Goal: Task Accomplishment & Management: Use online tool/utility

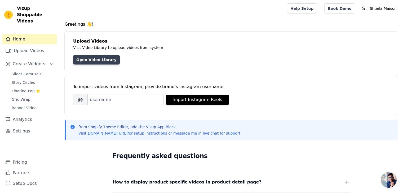
click at [99, 59] on link "Open Video Library" at bounding box center [96, 60] width 47 height 10
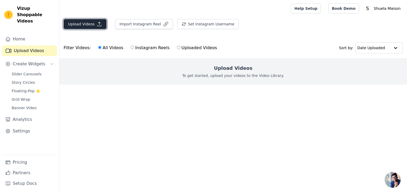
click at [93, 24] on button "Upload Videos" at bounding box center [85, 24] width 43 height 10
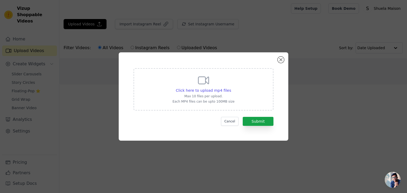
click at [186, 84] on div "Click here to upload mp4 files Max 10 files per upload. Each MP4 files can be u…" at bounding box center [203, 89] width 62 height 30
click at [231, 88] on input "Click here to upload mp4 files Max 10 files per upload. Each MP4 files can be u…" at bounding box center [231, 88] width 0 height 0
drag, startPoint x: 233, startPoint y: 119, endPoint x: 232, endPoint y: 125, distance: 6.2
click at [232, 125] on button "Cancel" at bounding box center [230, 121] width 18 height 9
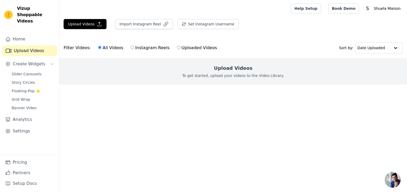
click at [185, 48] on label "Uploaded Videos" at bounding box center [197, 47] width 41 height 7
click at [180, 48] on input "Uploaded Videos" at bounding box center [178, 47] width 3 height 3
radio input "true"
click at [241, 78] on p "To get started, upload your videos to the Video Library." at bounding box center [233, 75] width 102 height 5
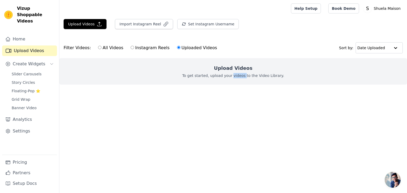
click at [241, 78] on p "To get started, upload your videos to the Video Library." at bounding box center [233, 75] width 102 height 5
click at [280, 78] on div "Upload Videos To get started, upload your videos to the Video Library." at bounding box center [232, 71] width 347 height 26
click at [105, 48] on label "All Videos" at bounding box center [111, 47] width 26 height 7
click at [101, 48] on input "All Videos" at bounding box center [99, 47] width 3 height 3
radio input "true"
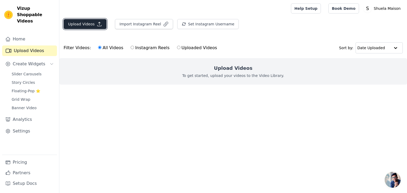
click at [92, 20] on button "Upload Videos" at bounding box center [85, 24] width 43 height 10
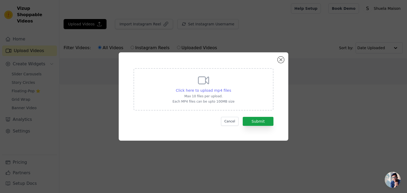
click at [206, 88] on span "Click here to upload mp4 files" at bounding box center [203, 90] width 55 height 4
click at [231, 88] on input "Click here to upload mp4 files Max 10 files per upload. Each MP4 files can be u…" at bounding box center [231, 88] width 0 height 0
type input "C:\fakepath\pm_11872_1110_1110084-spwo3inywk-h265.mp4"
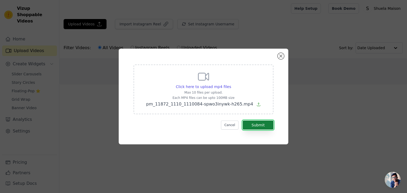
click at [259, 126] on button "Submit" at bounding box center [258, 125] width 31 height 9
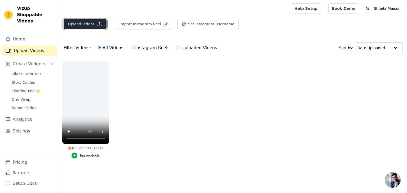
click at [97, 25] on icon "button" at bounding box center [99, 23] width 5 height 5
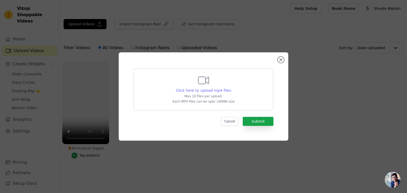
click at [214, 91] on span "Click here to upload mp4 files" at bounding box center [203, 90] width 55 height 4
click at [231, 88] on input "Click here to upload mp4 files Max 10 files per upload. Each MP4 files can be u…" at bounding box center [231, 88] width 0 height 0
type input "C:\fakepath\pm_11872_1144_1144734-swbk36l7d4-h265 (1).mp4"
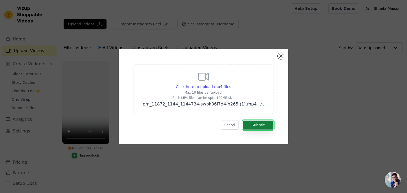
click at [250, 123] on button "Submit" at bounding box center [258, 125] width 31 height 9
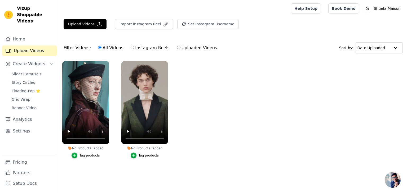
drag, startPoint x: 395, startPoint y: 178, endPoint x: 356, endPoint y: 122, distance: 68.7
click at [356, 122] on body "Vizup Shoppable Videos Home Upload Videos Create Widgets Slider Carousels Story…" at bounding box center [203, 92] width 407 height 185
click at [22, 34] on link "Home" at bounding box center [29, 39] width 55 height 11
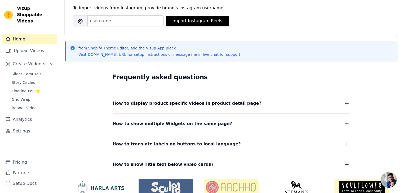
scroll to position [79, 0]
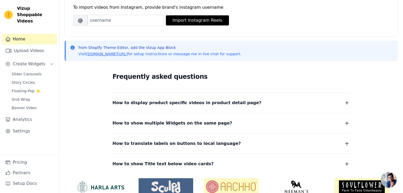
click at [137, 102] on span "How to display product specific videos in product detail page?" at bounding box center [187, 102] width 149 height 7
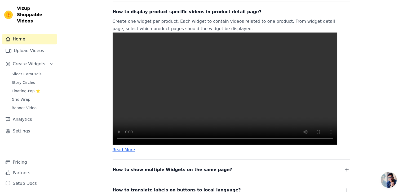
scroll to position [159, 0]
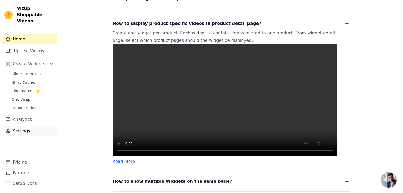
click at [24, 126] on link "Settings" at bounding box center [29, 131] width 55 height 11
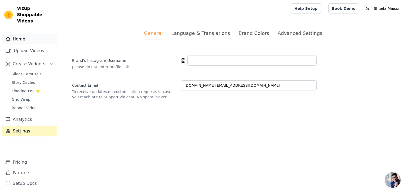
click at [17, 34] on link "Home" at bounding box center [29, 39] width 55 height 11
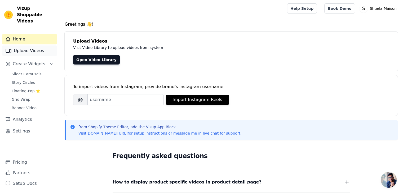
click at [28, 47] on link "Upload Videos" at bounding box center [29, 51] width 55 height 11
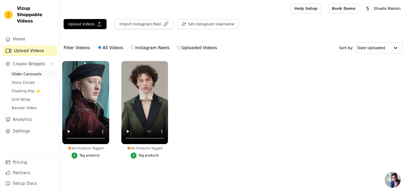
click at [24, 71] on span "Slider Carousels" at bounding box center [27, 73] width 30 height 5
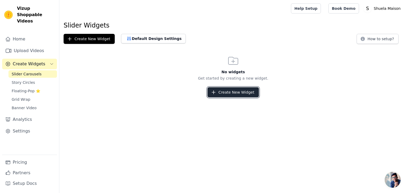
click at [228, 90] on button "Create New Widget" at bounding box center [232, 92] width 51 height 10
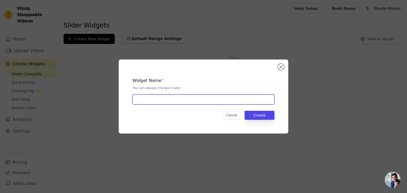
click at [178, 99] on input "text" at bounding box center [203, 100] width 142 height 10
type input "story-widget"
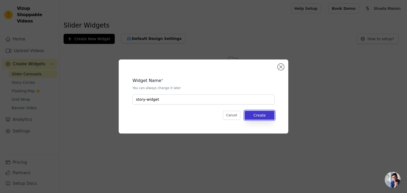
click at [267, 119] on button "Create" at bounding box center [259, 115] width 30 height 9
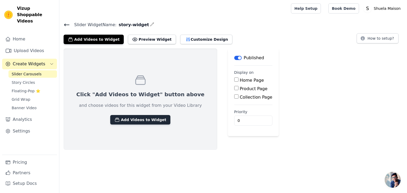
click at [133, 120] on button "Add Videos to Widget" at bounding box center [140, 120] width 60 height 10
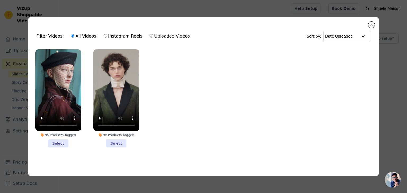
click at [57, 140] on li "No Products Tagged Select" at bounding box center [58, 99] width 46 height 98
click at [0, 0] on input "No Products Tagged Select" at bounding box center [0, 0] width 0 height 0
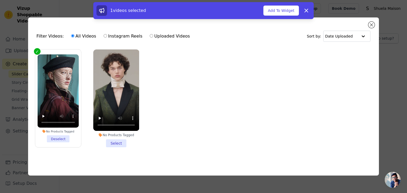
click at [113, 141] on li "No Products Tagged Select" at bounding box center [116, 99] width 46 height 98
click at [0, 0] on input "No Products Tagged Select" at bounding box center [0, 0] width 0 height 0
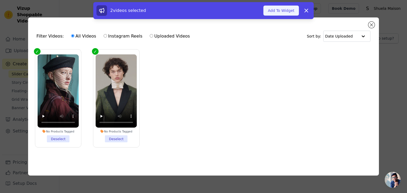
click at [284, 15] on button "Add To Widget" at bounding box center [280, 11] width 35 height 10
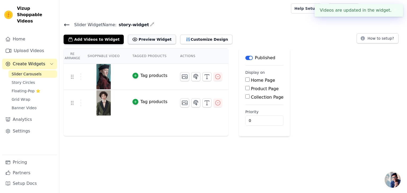
click at [138, 39] on button "Preview Widget" at bounding box center [152, 40] width 48 height 10
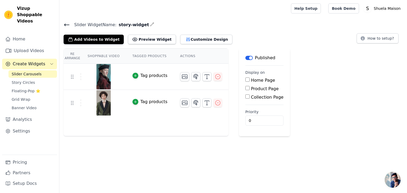
click at [245, 58] on button "Label" at bounding box center [248, 58] width 7 height 4
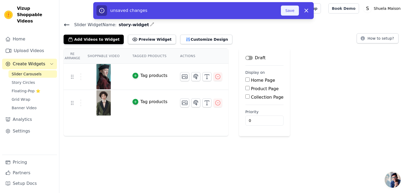
click at [294, 11] on button "Save" at bounding box center [290, 11] width 18 height 10
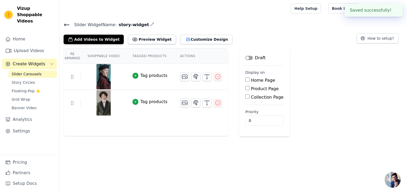
click at [253, 78] on label "Home Page" at bounding box center [263, 80] width 24 height 5
click at [249, 78] on input "Home Page" at bounding box center [247, 80] width 4 height 4
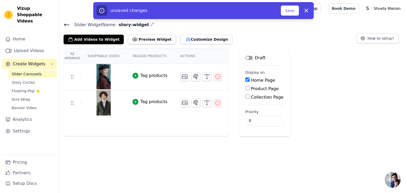
click at [251, 78] on label "Home Page" at bounding box center [263, 80] width 24 height 5
click at [245, 78] on input "Home Page" at bounding box center [247, 80] width 4 height 4
checkbox input "false"
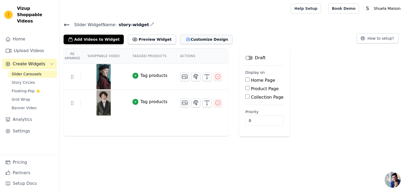
click at [180, 37] on button "Customize Design" at bounding box center [206, 40] width 52 height 10
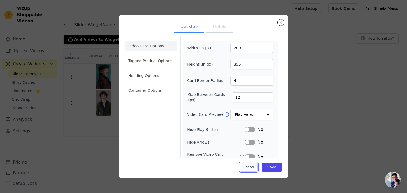
click at [250, 171] on button "Cancel" at bounding box center [249, 167] width 18 height 9
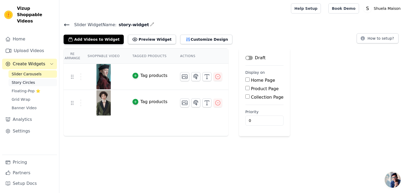
click at [29, 80] on span "Story Circles" at bounding box center [23, 82] width 23 height 5
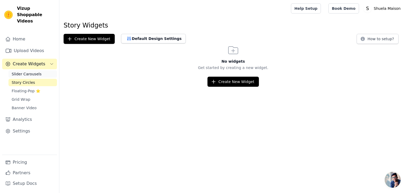
click at [35, 71] on span "Slider Carousels" at bounding box center [27, 73] width 30 height 5
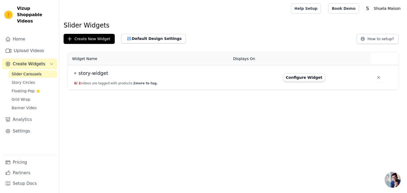
click at [104, 85] on td "story-widget 0 / 2 videos are tagged with products. 2 more to tag." at bounding box center [149, 77] width 162 height 25
click at [99, 75] on span "story-widget" at bounding box center [93, 73] width 30 height 7
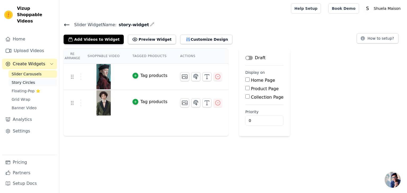
click at [23, 80] on span "Story Circles" at bounding box center [23, 82] width 23 height 5
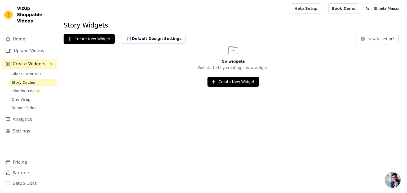
click at [12, 64] on div "Home Upload Videos Create Widgets Slider Carousels Story Circles Floating-Pop ⭐…" at bounding box center [29, 94] width 55 height 121
click at [13, 71] on span "Slider Carousels" at bounding box center [27, 73] width 30 height 5
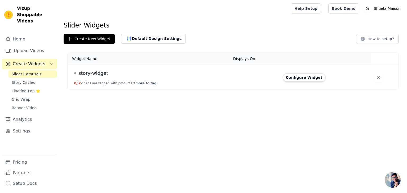
click at [101, 74] on span "story-widget" at bounding box center [93, 73] width 30 height 7
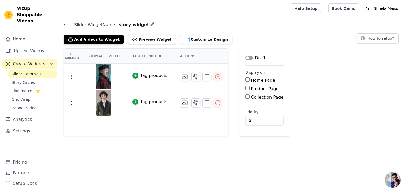
click at [245, 58] on button "Label" at bounding box center [248, 58] width 7 height 4
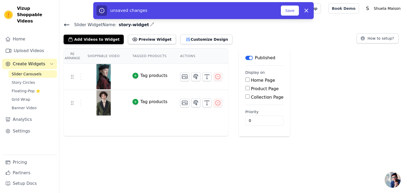
click at [251, 81] on label "Home Page" at bounding box center [263, 80] width 24 height 5
click at [245, 81] on input "Home Page" at bounding box center [247, 80] width 4 height 4
click at [133, 76] on icon "button" at bounding box center [135, 76] width 4 height 4
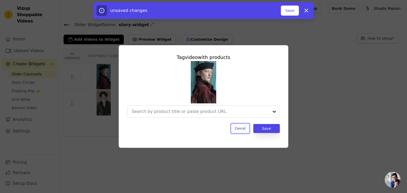
click at [239, 129] on button "Cancel" at bounding box center [240, 128] width 18 height 9
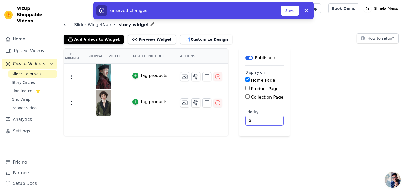
click at [246, 119] on input "0" at bounding box center [264, 121] width 38 height 10
click at [184, 37] on button "Customize Design" at bounding box center [206, 40] width 52 height 10
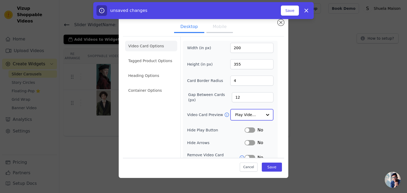
click at [252, 110] on input "Video Card Preview" at bounding box center [248, 115] width 27 height 11
click at [220, 28] on button "Mobile" at bounding box center [219, 27] width 26 height 12
click at [275, 22] on ul "Desktop Mobile" at bounding box center [203, 27] width 161 height 16
click at [280, 22] on button "Close modal" at bounding box center [281, 22] width 6 height 6
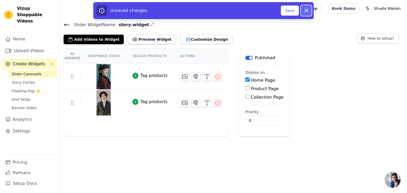
click at [307, 13] on icon "button" at bounding box center [306, 10] width 6 height 6
checkbox input "false"
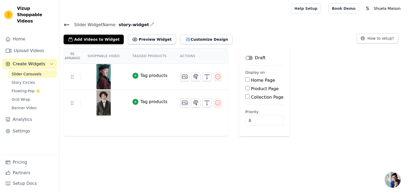
click at [65, 22] on icon at bounding box center [67, 25] width 6 height 6
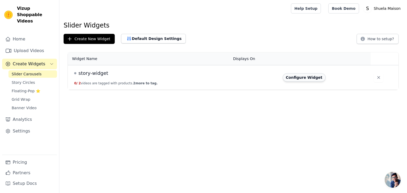
click at [315, 77] on button "Configure Widget" at bounding box center [304, 77] width 43 height 8
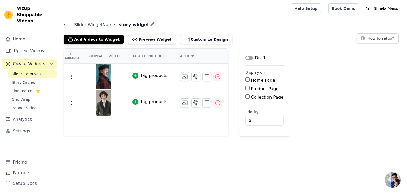
click at [245, 57] on button "Label" at bounding box center [248, 58] width 7 height 4
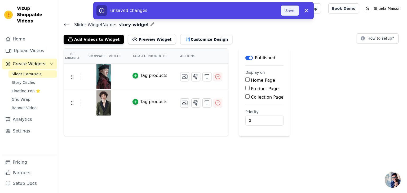
click at [287, 11] on button "Save" at bounding box center [290, 11] width 18 height 10
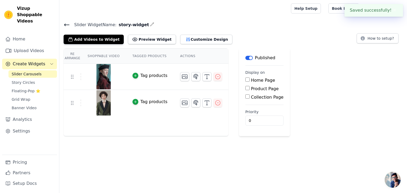
click at [251, 80] on label "Home Page" at bounding box center [263, 80] width 24 height 5
click at [247, 80] on input "Home Page" at bounding box center [247, 80] width 4 height 4
checkbox input "true"
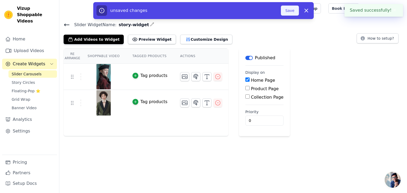
click at [284, 10] on button "Save" at bounding box center [290, 11] width 18 height 10
click at [286, 10] on button "Save" at bounding box center [290, 11] width 18 height 10
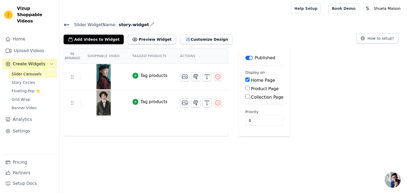
click at [245, 56] on button "Label" at bounding box center [248, 58] width 7 height 4
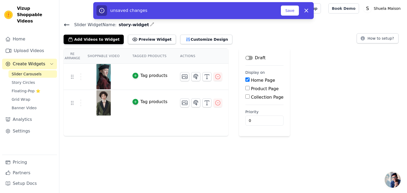
click at [291, 4] on div "unsaved changes Save Dismiss" at bounding box center [203, 10] width 220 height 17
click at [292, 9] on button "Save" at bounding box center [290, 11] width 18 height 10
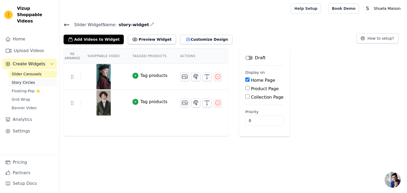
click at [20, 80] on span "Story Circles" at bounding box center [23, 82] width 23 height 5
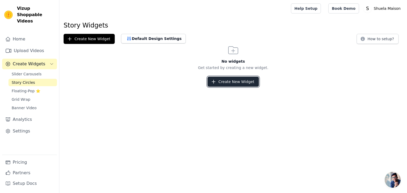
click at [249, 84] on button "Create New Widget" at bounding box center [232, 82] width 51 height 10
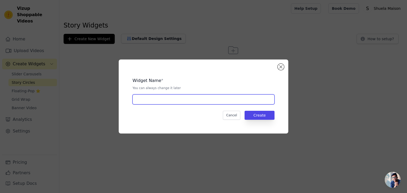
click at [179, 101] on input "text" at bounding box center [203, 100] width 142 height 10
type input "story-widget"
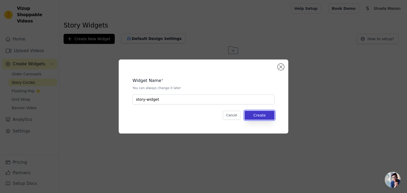
click at [256, 114] on button "Create" at bounding box center [259, 115] width 30 height 9
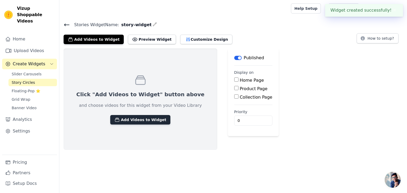
click at [147, 116] on button "Add Videos to Widget" at bounding box center [140, 120] width 60 height 10
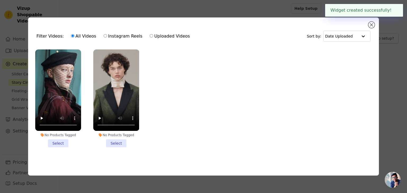
click at [58, 137] on li "No Products Tagged Select" at bounding box center [58, 99] width 46 height 98
click at [0, 0] on input "No Products Tagged Select" at bounding box center [0, 0] width 0 height 0
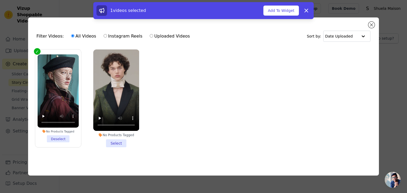
click at [107, 141] on li "No Products Tagged Select" at bounding box center [116, 99] width 46 height 98
click at [0, 0] on input "No Products Tagged Select" at bounding box center [0, 0] width 0 height 0
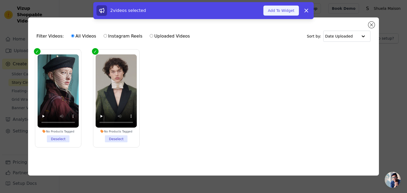
click at [273, 12] on button "Add To Widget" at bounding box center [280, 11] width 35 height 10
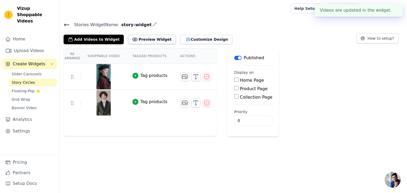
click at [149, 39] on button "Preview Widget" at bounding box center [152, 40] width 48 height 10
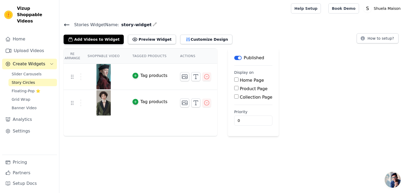
click at [234, 55] on div "Published" at bounding box center [249, 58] width 30 height 6
click at [234, 57] on button "Label" at bounding box center [237, 58] width 7 height 4
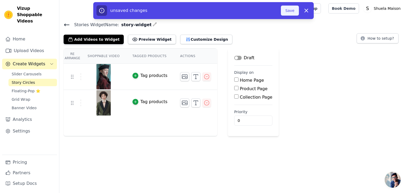
click at [295, 8] on button "Save" at bounding box center [290, 11] width 18 height 10
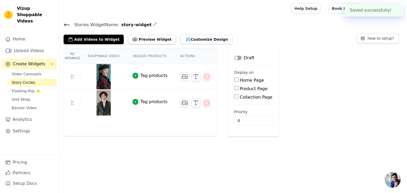
click at [60, 22] on div "Stories Widget Name: story-widget Add Videos to Widget Preview Widget Customize…" at bounding box center [232, 32] width 347 height 23
click at [66, 23] on icon at bounding box center [67, 25] width 6 height 6
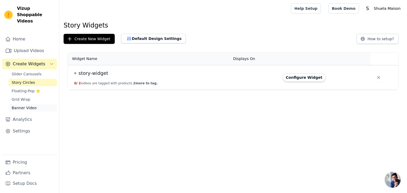
click at [26, 105] on span "Banner Video" at bounding box center [24, 107] width 25 height 5
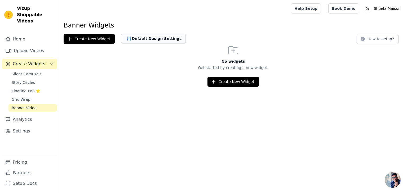
click at [142, 34] on button "Default Design Settings" at bounding box center [153, 39] width 65 height 10
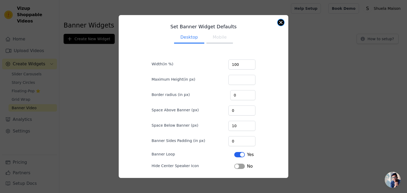
click at [281, 23] on button "Close modal" at bounding box center [281, 22] width 6 height 6
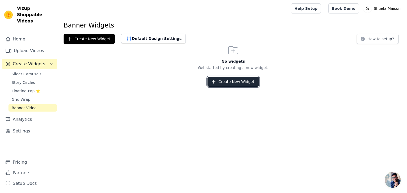
click at [236, 83] on button "Create New Widget" at bounding box center [232, 82] width 51 height 10
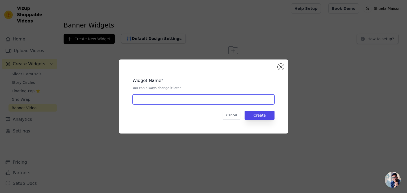
click at [189, 98] on input "text" at bounding box center [203, 100] width 142 height 10
type input "story-widget"
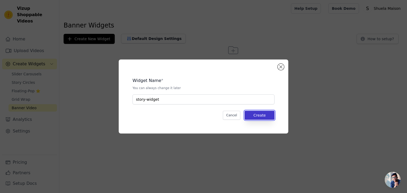
click at [261, 113] on button "Create" at bounding box center [259, 115] width 30 height 9
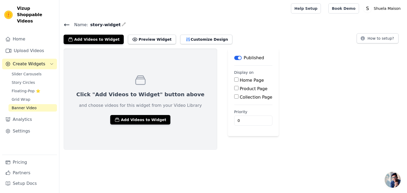
click at [234, 58] on button "Label" at bounding box center [237, 58] width 7 height 4
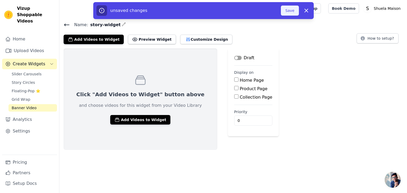
click at [290, 9] on button "Save" at bounding box center [290, 11] width 18 height 10
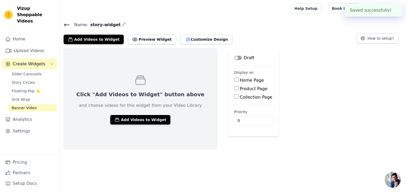
click at [64, 23] on icon at bounding box center [67, 25] width 6 height 6
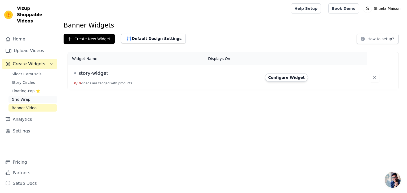
click at [24, 96] on link "Grid Wrap" at bounding box center [32, 99] width 48 height 7
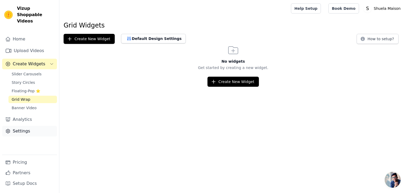
click at [23, 126] on link "Settings" at bounding box center [29, 131] width 55 height 11
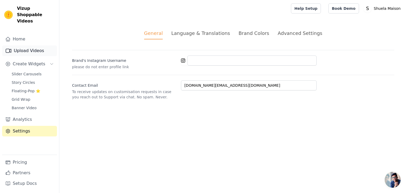
click at [28, 46] on link "Upload Videos" at bounding box center [29, 51] width 55 height 11
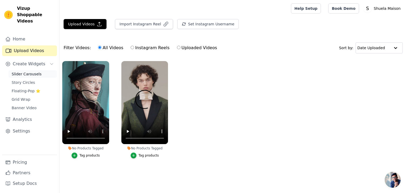
click at [22, 71] on span "Slider Carousels" at bounding box center [27, 73] width 30 height 5
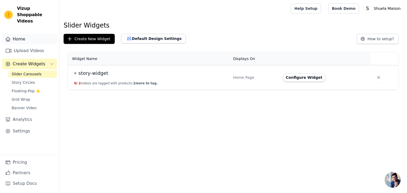
click at [23, 34] on link "Home" at bounding box center [29, 39] width 55 height 11
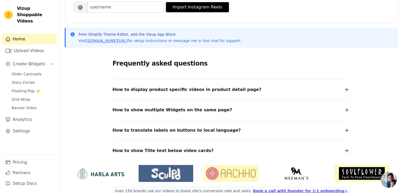
scroll to position [104, 0]
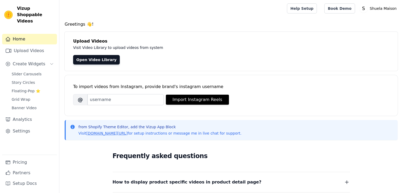
scroll to position [103, 0]
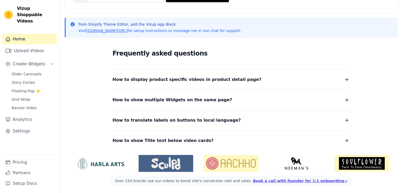
click at [301, 164] on img at bounding box center [296, 163] width 55 height 13
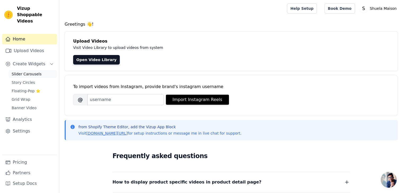
click at [21, 71] on span "Slider Carousels" at bounding box center [27, 73] width 30 height 5
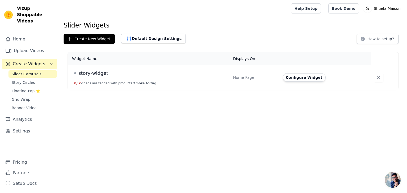
click at [104, 80] on td "story-widget 0 / 2 videos are tagged with products. 2 more to tag." at bounding box center [149, 77] width 162 height 25
click at [281, 79] on td "Configure Widget" at bounding box center [324, 77] width 91 height 25
click at [292, 78] on button "Configure Widget" at bounding box center [304, 77] width 43 height 8
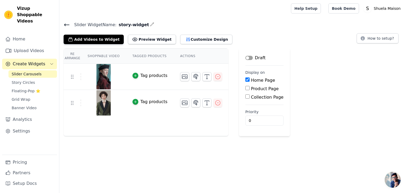
click at [245, 59] on button "Label" at bounding box center [248, 58] width 7 height 4
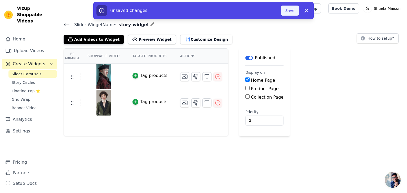
click at [289, 13] on button "Save" at bounding box center [290, 11] width 18 height 10
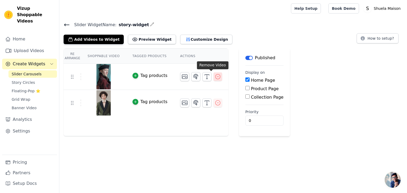
click at [214, 76] on icon "button" at bounding box center [217, 77] width 6 height 6
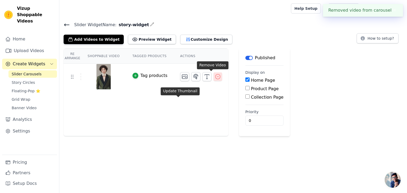
click at [215, 75] on icon "button" at bounding box center [217, 76] width 5 height 5
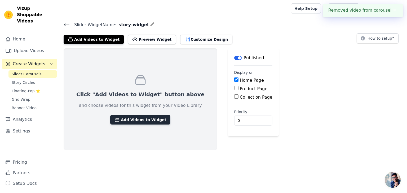
click at [129, 118] on button "Add Videos to Widget" at bounding box center [140, 120] width 60 height 10
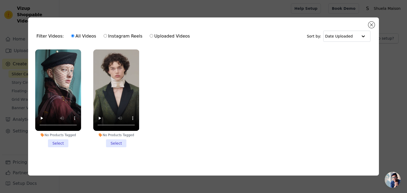
click at [149, 37] on label "Uploaded Videos" at bounding box center [169, 36] width 41 height 7
click at [150, 37] on input "Uploaded Videos" at bounding box center [151, 35] width 3 height 3
radio input "true"
click at [366, 26] on div "Filter Videos: All Videos Instagram Reels Uploaded Videos Sort by: Date Uploaded" at bounding box center [203, 36] width 342 height 21
click at [376, 25] on div "Filter Videos: All Videos Instagram Reels Uploaded Videos Sort by: Date Uploade…" at bounding box center [203, 96] width 351 height 158
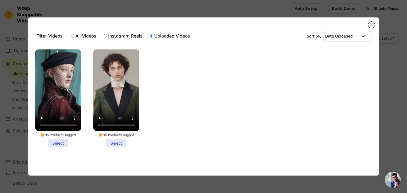
click at [374, 25] on div "Filter Videos: All Videos Instagram Reels Uploaded Videos Sort by: Date Uploade…" at bounding box center [203, 96] width 351 height 158
click at [370, 25] on button "Close modal" at bounding box center [371, 25] width 6 height 6
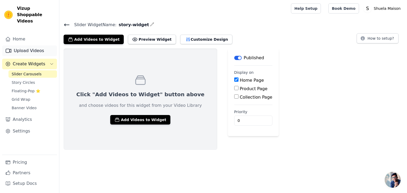
click at [37, 46] on link "Upload Videos" at bounding box center [29, 51] width 55 height 11
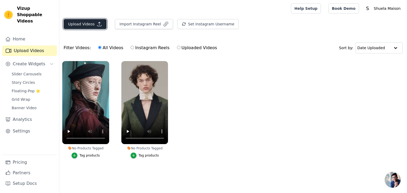
click at [87, 24] on button "Upload Videos" at bounding box center [85, 24] width 43 height 10
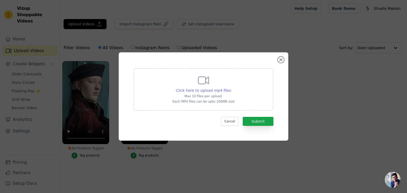
click at [210, 92] on span "Click here to upload mp4 files" at bounding box center [203, 90] width 55 height 4
click at [231, 88] on input "Click here to upload mp4 files Max 10 files per upload. Each MP4 files can be u…" at bounding box center [231, 88] width 0 height 0
type input "C:\fakepath\#gioiellotessile #gioiellipersonalizzati #fattoamano #artigianatoit…"
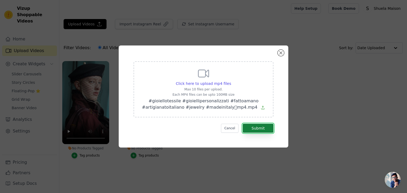
click at [251, 125] on button "Submit" at bounding box center [258, 128] width 31 height 9
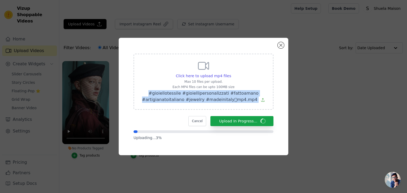
drag, startPoint x: 148, startPoint y: 93, endPoint x: 254, endPoint y: 100, distance: 105.6
click at [254, 100] on p "#gioiellotessile #gioiellipersonalizzati #fattoamano #artigianatoitaliano #jewe…" at bounding box center [203, 96] width 126 height 13
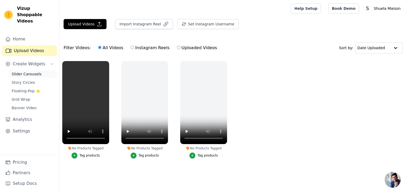
click at [36, 71] on span "Slider Carousels" at bounding box center [27, 73] width 30 height 5
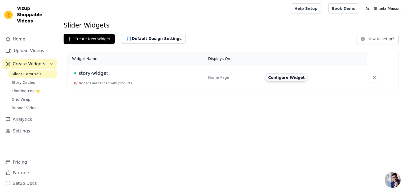
click at [287, 78] on button "Configure Widget" at bounding box center [286, 77] width 43 height 8
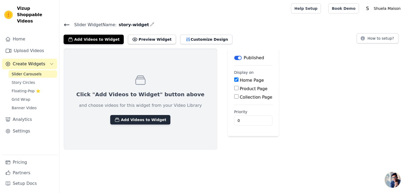
click at [139, 123] on button "Add Videos to Widget" at bounding box center [140, 120] width 60 height 10
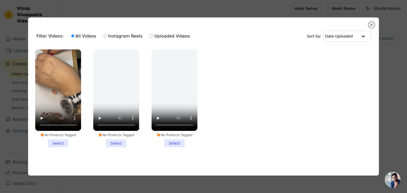
click at [54, 140] on li "No Products Tagged Select" at bounding box center [58, 99] width 46 height 98
click at [0, 0] on input "No Products Tagged Select" at bounding box center [0, 0] width 0 height 0
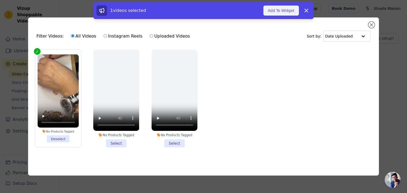
click at [273, 13] on button "Add To Widget" at bounding box center [280, 11] width 35 height 10
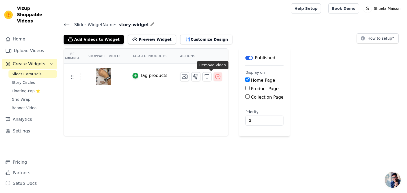
click at [213, 79] on button "button" at bounding box center [217, 77] width 8 height 8
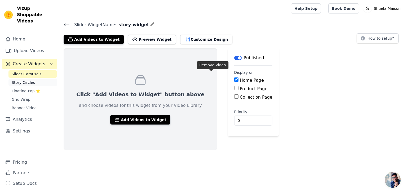
click at [27, 80] on span "Story Circles" at bounding box center [23, 82] width 23 height 5
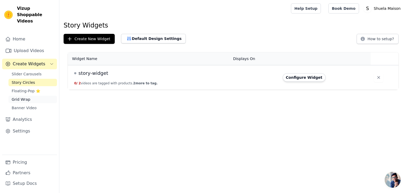
click at [19, 97] on span "Grid Wrap" at bounding box center [21, 99] width 19 height 5
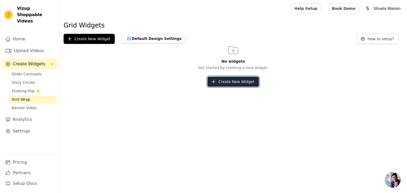
click at [231, 85] on button "Create New Widget" at bounding box center [232, 82] width 51 height 10
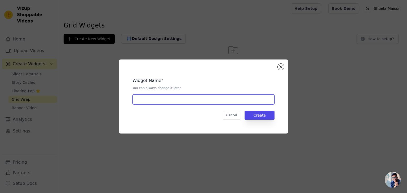
click at [229, 99] on input "text" at bounding box center [203, 100] width 142 height 10
type input "story-widget"
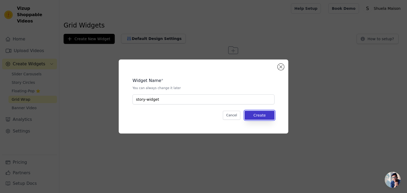
click at [262, 116] on button "Create" at bounding box center [259, 115] width 30 height 9
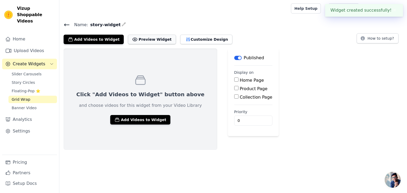
click at [144, 38] on button "Preview Widget" at bounding box center [152, 40] width 48 height 10
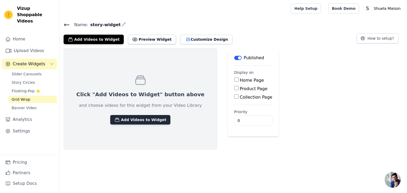
click at [141, 122] on button "Add Videos to Widget" at bounding box center [140, 120] width 60 height 10
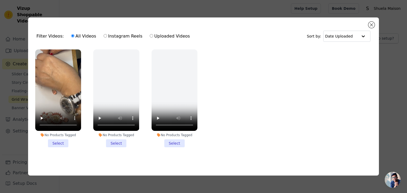
click at [58, 140] on li "No Products Tagged Select" at bounding box center [58, 99] width 46 height 98
click at [0, 0] on input "No Products Tagged Select" at bounding box center [0, 0] width 0 height 0
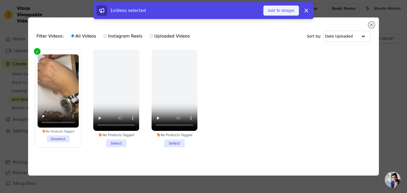
click at [286, 12] on button "Add To Widget" at bounding box center [280, 11] width 35 height 10
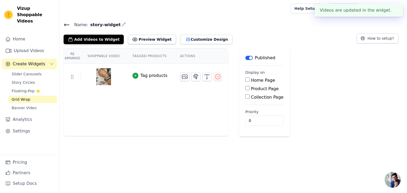
click at [143, 33] on div "Add Videos to Widget Preview Widget Customize Design" at bounding box center [150, 39] width 173 height 12
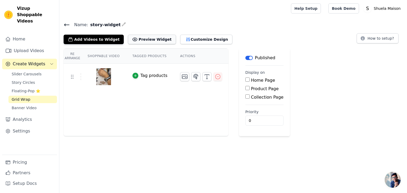
click at [145, 39] on button "Preview Widget" at bounding box center [152, 40] width 48 height 10
click at [187, 39] on button "Customize Design" at bounding box center [206, 40] width 52 height 10
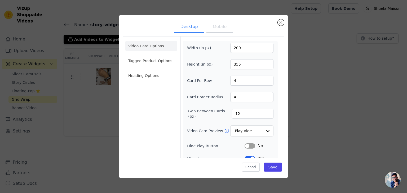
scroll to position [32, 0]
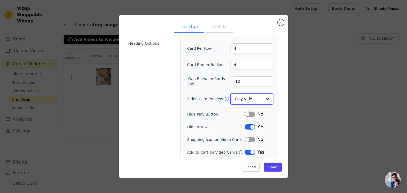
click at [252, 99] on input "Video Card Preview" at bounding box center [248, 99] width 27 height 11
click at [277, 110] on div "Width (in px) 200 Height (in px) 355 Card Per Row 4 Card Border Radius 4 Gap Be…" at bounding box center [230, 82] width 95 height 149
click at [250, 138] on button "Label" at bounding box center [249, 139] width 11 height 5
click at [268, 50] on input "4" at bounding box center [251, 48] width 43 height 10
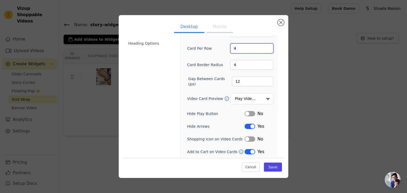
click at [268, 50] on input "4" at bounding box center [251, 48] width 43 height 10
click at [268, 46] on input "5" at bounding box center [251, 48] width 43 height 10
click at [268, 49] on input "4" at bounding box center [251, 48] width 43 height 10
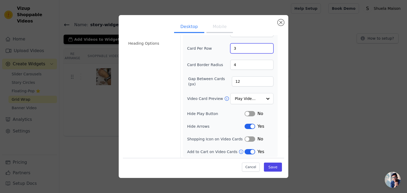
type input "3"
click at [251, 62] on input "4" at bounding box center [251, 65] width 43 height 10
click at [150, 45] on li "Heading Options" at bounding box center [151, 43] width 52 height 11
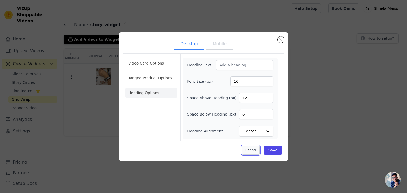
click at [253, 149] on button "Cancel" at bounding box center [251, 150] width 18 height 9
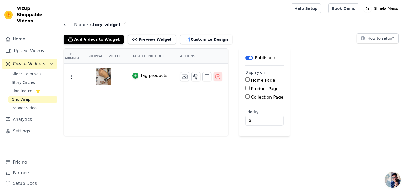
click at [213, 79] on button "button" at bounding box center [217, 77] width 8 height 8
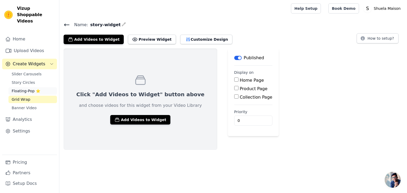
click at [28, 88] on span "Floating-Pop ⭐" at bounding box center [26, 90] width 29 height 5
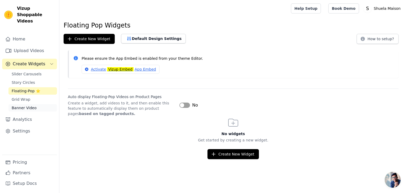
click at [28, 105] on span "Banner Video" at bounding box center [24, 107] width 25 height 5
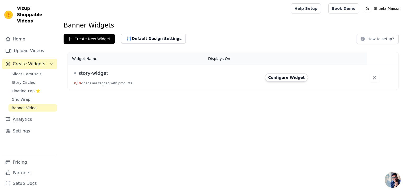
click at [377, 79] on td at bounding box center [382, 77] width 32 height 25
click at [374, 79] on button "button" at bounding box center [375, 78] width 10 height 10
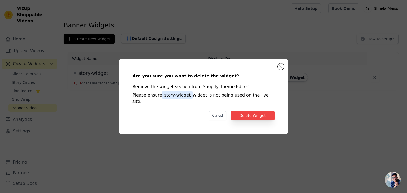
click at [247, 107] on div "Are you sure you want to delete the widget? Remove the widget section from Shop…" at bounding box center [203, 97] width 153 height 58
click at [245, 113] on button "Delete Widget" at bounding box center [252, 115] width 44 height 9
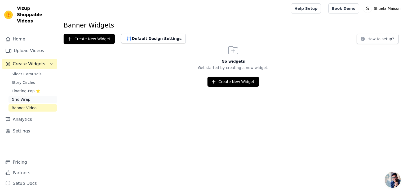
click at [30, 96] on link "Grid Wrap" at bounding box center [32, 99] width 48 height 7
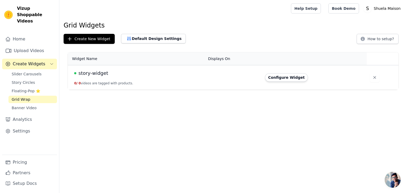
click at [395, 175] on span "Open chat" at bounding box center [392, 180] width 16 height 16
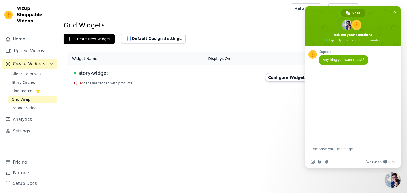
click at [351, 24] on span at bounding box center [356, 25] width 12 height 12
click at [393, 11] on span "Close chat" at bounding box center [394, 12] width 3 height 3
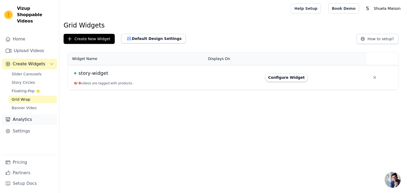
click at [20, 118] on link "Analytics" at bounding box center [29, 119] width 55 height 11
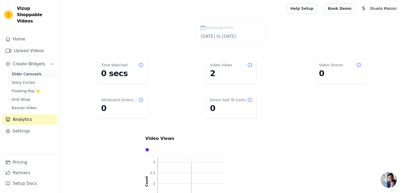
click at [26, 70] on link "Slider Carousels" at bounding box center [32, 73] width 48 height 7
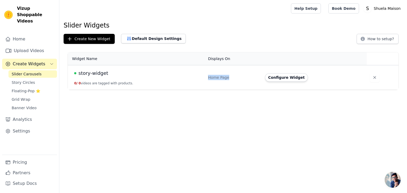
drag, startPoint x: 207, startPoint y: 79, endPoint x: 239, endPoint y: 80, distance: 32.9
click at [239, 80] on td "Home Page" at bounding box center [233, 77] width 57 height 25
drag, startPoint x: 115, startPoint y: 83, endPoint x: 112, endPoint y: 98, distance: 14.9
click at [112, 90] on html "Vizup Shoppable Videos Home Upload Videos Create Widgets Slider Carousels Story…" at bounding box center [203, 45] width 407 height 90
click at [31, 80] on span "Story Circles" at bounding box center [23, 82] width 23 height 5
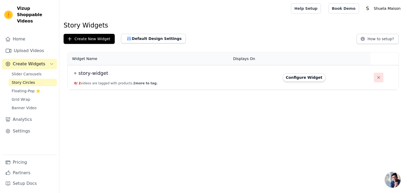
click at [374, 80] on button "button" at bounding box center [379, 78] width 10 height 10
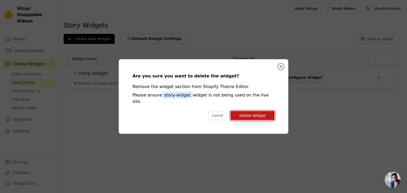
click at [245, 113] on button "Delete Widget" at bounding box center [252, 115] width 44 height 9
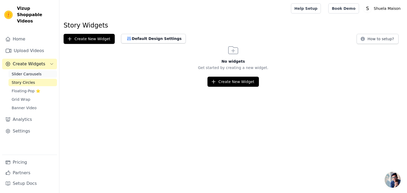
click at [42, 70] on link "Slider Carousels" at bounding box center [32, 73] width 48 height 7
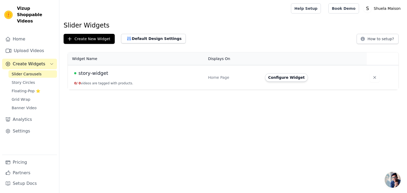
drag, startPoint x: 371, startPoint y: 78, endPoint x: 282, endPoint y: 111, distance: 94.7
click at [292, 90] on html "Vizup Shoppable Videos Home Upload Videos Create Widgets Slider Carousels Story…" at bounding box center [203, 45] width 407 height 90
drag, startPoint x: 96, startPoint y: 81, endPoint x: 108, endPoint y: 103, distance: 24.9
click at [108, 90] on html "Vizup Shoppable Videos Home Upload Videos Create Widgets Slider Carousels Story…" at bounding box center [203, 45] width 407 height 90
click at [372, 77] on icon "button" at bounding box center [374, 77] width 5 height 5
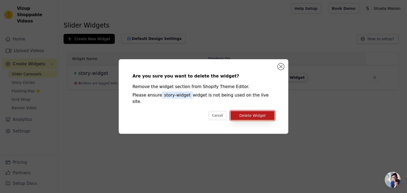
click at [272, 113] on button "Delete Widget" at bounding box center [252, 115] width 44 height 9
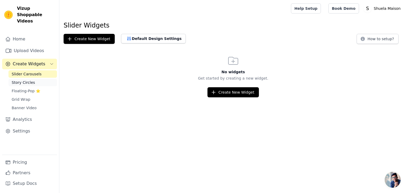
click at [32, 79] on link "Story Circles" at bounding box center [32, 82] width 48 height 7
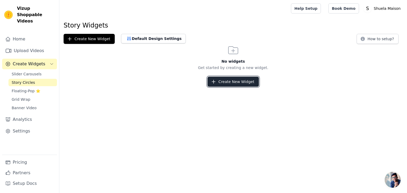
click at [225, 81] on button "Create New Widget" at bounding box center [232, 82] width 51 height 10
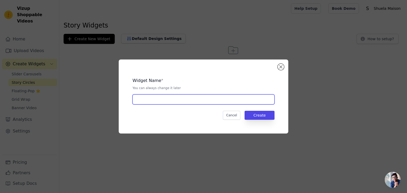
click at [214, 100] on input "text" at bounding box center [203, 100] width 142 height 10
type input "story-widget"
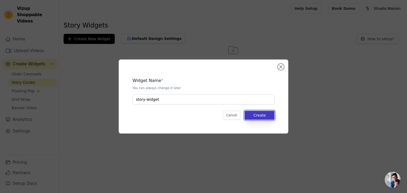
click at [261, 115] on button "Create" at bounding box center [259, 115] width 30 height 9
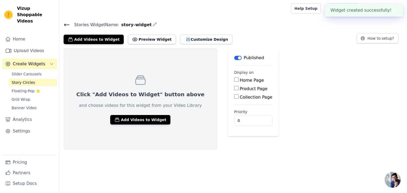
click at [234, 79] on input "Home Page" at bounding box center [236, 80] width 4 height 4
checkbox input "true"
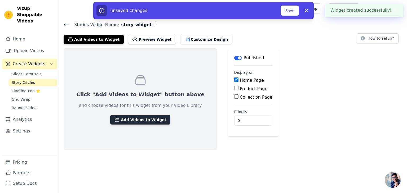
click at [124, 121] on button "Add Videos to Widget" at bounding box center [140, 120] width 60 height 10
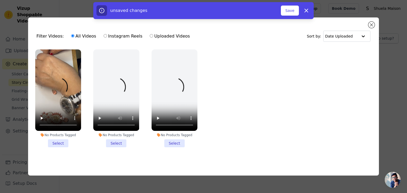
click at [61, 141] on li "No Products Tagged Select" at bounding box center [58, 99] width 46 height 98
click at [0, 0] on input "No Products Tagged Select" at bounding box center [0, 0] width 0 height 0
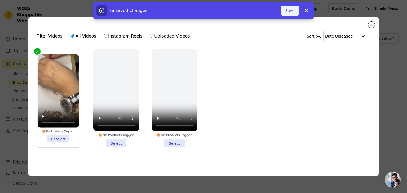
click at [293, 11] on button "Save" at bounding box center [290, 11] width 18 height 10
click at [284, 14] on button "Add To Widget" at bounding box center [280, 11] width 35 height 10
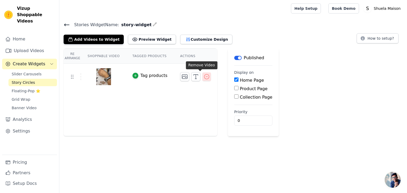
click at [203, 78] on icon "button" at bounding box center [206, 77] width 6 height 6
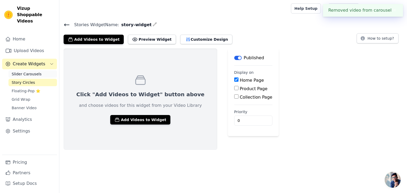
click at [23, 71] on span "Slider Carousels" at bounding box center [27, 73] width 30 height 5
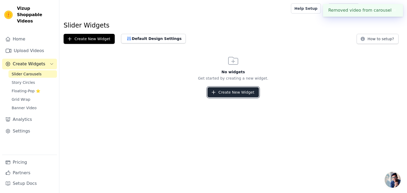
click at [225, 91] on button "Create New Widget" at bounding box center [232, 92] width 51 height 10
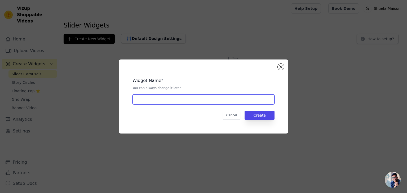
click at [169, 99] on input "text" at bounding box center [203, 100] width 142 height 10
type input "story-widget"
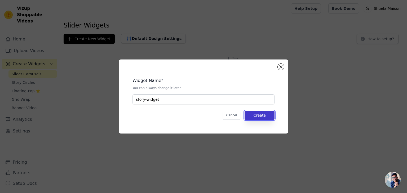
click at [266, 116] on button "Create" at bounding box center [259, 115] width 30 height 9
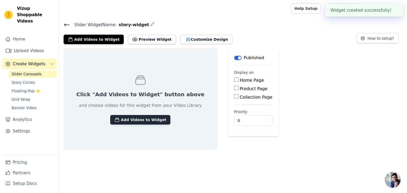
click at [140, 117] on button "Add Videos to Widget" at bounding box center [140, 120] width 60 height 10
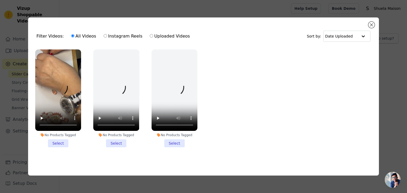
click at [65, 141] on li "No Products Tagged Select" at bounding box center [58, 99] width 46 height 98
click at [0, 0] on input "No Products Tagged Select" at bounding box center [0, 0] width 0 height 0
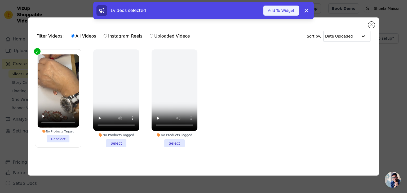
click at [282, 11] on button "Add To Widget" at bounding box center [280, 11] width 35 height 10
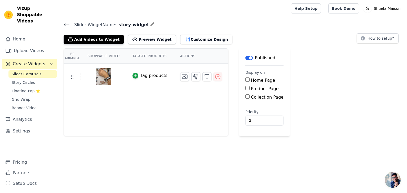
click at [66, 26] on icon at bounding box center [67, 25] width 6 height 6
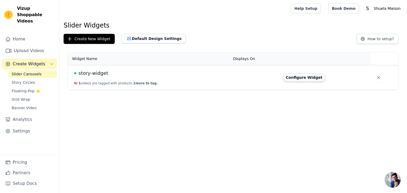
click at [308, 77] on button "Configure Widget" at bounding box center [304, 77] width 43 height 8
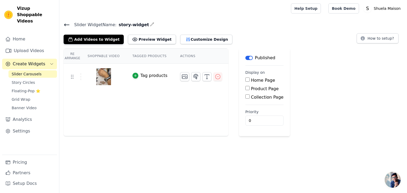
click at [251, 80] on label "Home Page" at bounding box center [263, 80] width 24 height 5
click at [247, 80] on input "Home Page" at bounding box center [247, 80] width 4 height 4
checkbox input "true"
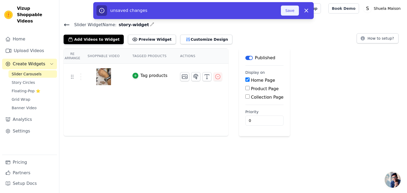
click at [290, 14] on button "Save" at bounding box center [290, 11] width 18 height 10
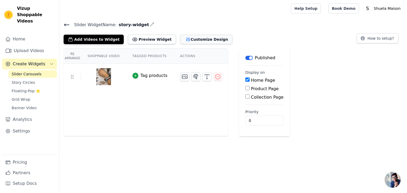
click at [189, 42] on button "Customize Design" at bounding box center [206, 40] width 52 height 10
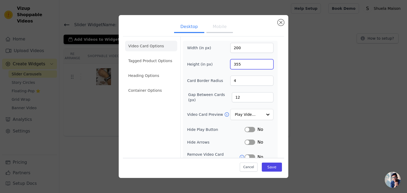
click at [232, 67] on input "355" at bounding box center [251, 64] width 43 height 10
type input "455"
click at [232, 48] on input "200" at bounding box center [251, 48] width 43 height 10
type input "2703"
click at [241, 80] on input "4" at bounding box center [251, 81] width 43 height 10
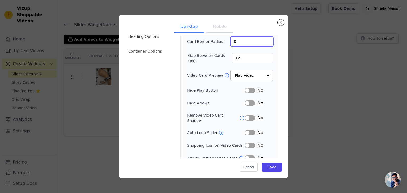
scroll to position [41, 0]
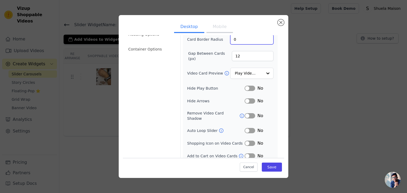
type input "0"
click at [249, 87] on button "Label" at bounding box center [249, 88] width 11 height 5
click at [268, 167] on button "Save" at bounding box center [272, 167] width 20 height 9
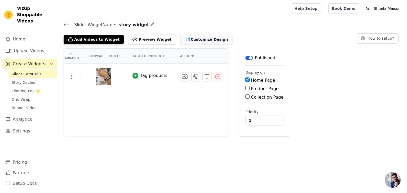
click at [190, 38] on button "Customize Design" at bounding box center [206, 40] width 52 height 10
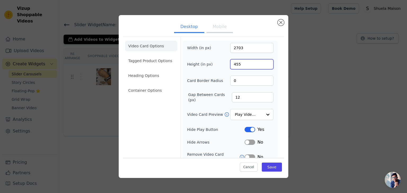
click at [233, 64] on input "455" at bounding box center [251, 64] width 43 height 10
type input "255"
click at [208, 73] on div "Width (in px) 2703 Height (in px) 255 Card Border Radius 0 Gap Between Cards (p…" at bounding box center [230, 122] width 86 height 158
click at [268, 168] on button "Save" at bounding box center [272, 167] width 20 height 9
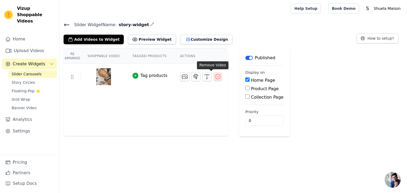
click at [215, 76] on icon "button" at bounding box center [217, 76] width 5 height 5
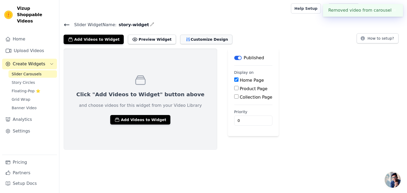
click at [183, 41] on button "Customize Design" at bounding box center [206, 40] width 52 height 10
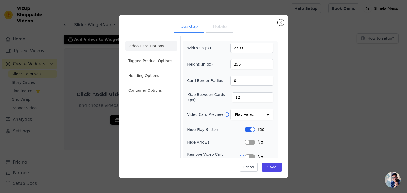
scroll to position [0, 0]
click at [149, 46] on li "Video Card Options" at bounding box center [151, 46] width 52 height 11
click at [155, 62] on li "Tagged Product Options" at bounding box center [151, 61] width 52 height 11
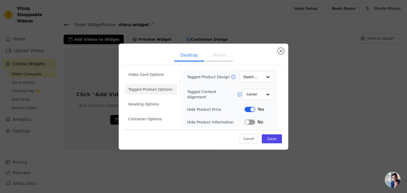
click at [153, 80] on ul "Video Card Options Tagged Product Options Heading Options Container Options" at bounding box center [151, 96] width 52 height 59
click at [151, 77] on li "Video Card Options" at bounding box center [151, 74] width 52 height 11
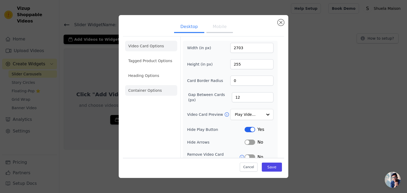
click at [150, 90] on li "Container Options" at bounding box center [151, 90] width 52 height 11
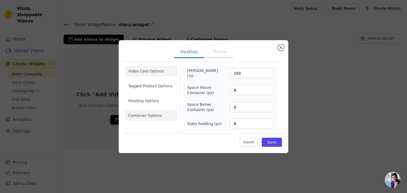
click at [154, 68] on li "Video Card Options" at bounding box center [151, 71] width 52 height 11
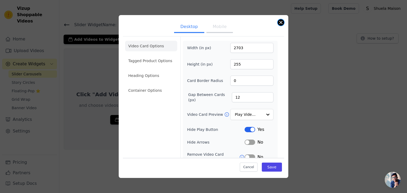
click at [279, 21] on button "Close modal" at bounding box center [281, 22] width 6 height 6
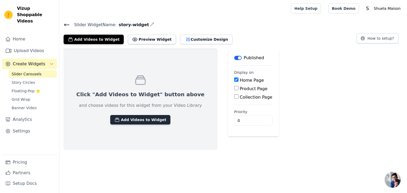
click at [117, 117] on button "Add Videos to Widget" at bounding box center [140, 120] width 60 height 10
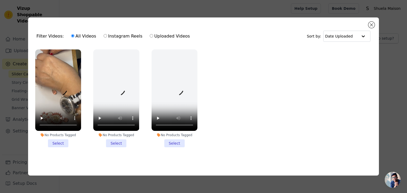
click at [56, 141] on li "No Products Tagged Select" at bounding box center [58, 99] width 46 height 98
click at [0, 0] on input "No Products Tagged Select" at bounding box center [0, 0] width 0 height 0
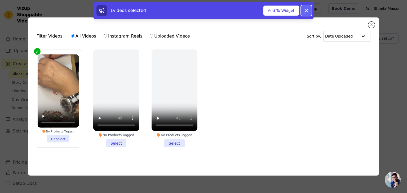
click at [306, 8] on icon at bounding box center [306, 10] width 6 height 6
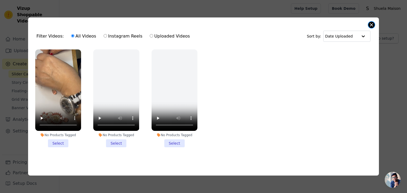
click at [374, 23] on div "Filter Videos: All Videos Instagram Reels Uploaded Videos Sort by: Date Uploade…" at bounding box center [203, 96] width 351 height 158
click at [372, 23] on button "Close modal" at bounding box center [371, 25] width 6 height 6
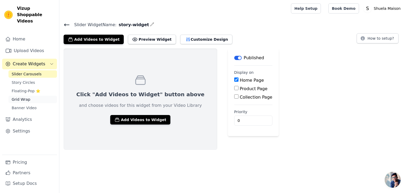
click at [20, 97] on span "Grid Wrap" at bounding box center [21, 99] width 19 height 5
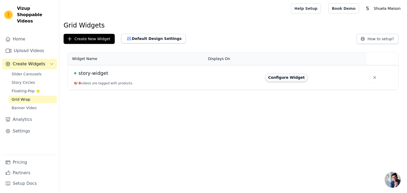
click at [298, 77] on button "Configure Widget" at bounding box center [286, 77] width 43 height 8
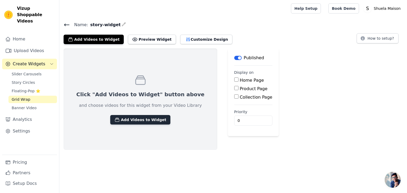
click at [121, 119] on button "Add Videos to Widget" at bounding box center [140, 120] width 60 height 10
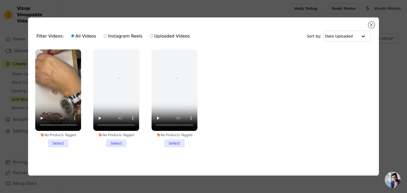
click at [57, 140] on li "No Products Tagged Select" at bounding box center [58, 99] width 46 height 98
click at [0, 0] on input "No Products Tagged Select" at bounding box center [0, 0] width 0 height 0
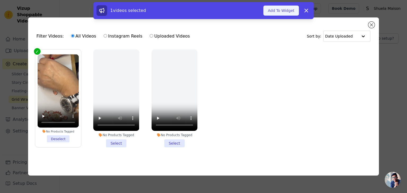
click at [292, 7] on button "Add To Widget" at bounding box center [280, 11] width 35 height 10
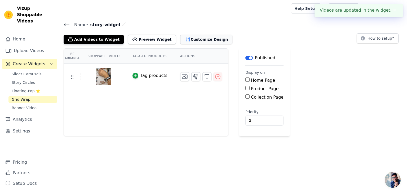
click at [180, 41] on button "Customize Design" at bounding box center [206, 40] width 52 height 10
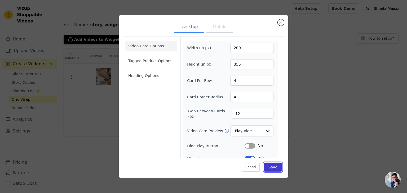
click at [271, 168] on button "Save" at bounding box center [273, 167] width 18 height 9
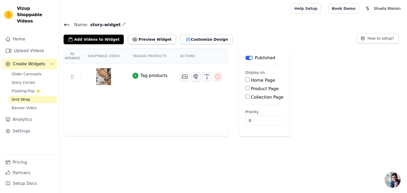
click at [245, 82] on div "Home Page" at bounding box center [264, 80] width 38 height 6
click at [245, 81] on div "Home Page" at bounding box center [264, 80] width 38 height 6
click at [245, 80] on input "Home Page" at bounding box center [247, 80] width 4 height 4
checkbox input "true"
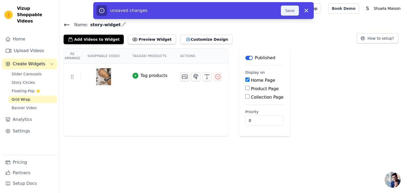
click at [291, 11] on button "Save" at bounding box center [290, 11] width 18 height 10
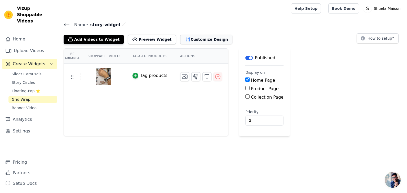
click at [182, 40] on button "Customize Design" at bounding box center [206, 40] width 52 height 10
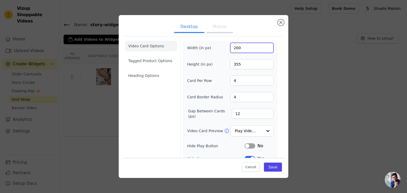
click at [236, 50] on input "200" at bounding box center [251, 48] width 43 height 10
type input "2203"
click at [236, 67] on input "355" at bounding box center [251, 64] width 43 height 10
type input "455"
click at [275, 171] on button "Save" at bounding box center [273, 167] width 18 height 9
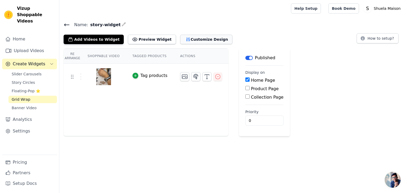
click at [189, 42] on button "Customize Design" at bounding box center [206, 40] width 52 height 10
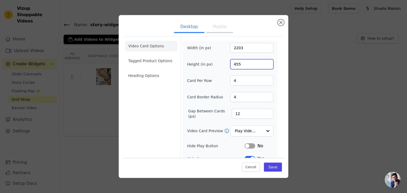
click at [235, 65] on input "455" at bounding box center [251, 64] width 43 height 10
click at [238, 64] on input "355" at bounding box center [251, 64] width 43 height 10
type input "375"
click at [210, 28] on button "Mobile" at bounding box center [219, 27] width 26 height 12
click at [195, 28] on button "Desktop" at bounding box center [189, 27] width 30 height 12
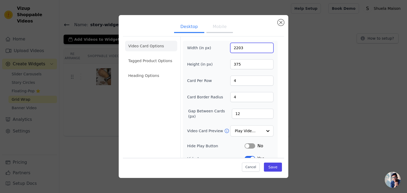
click at [236, 47] on input "2203" at bounding box center [251, 48] width 43 height 10
type input "1203"
click at [276, 165] on button "Save" at bounding box center [273, 167] width 18 height 9
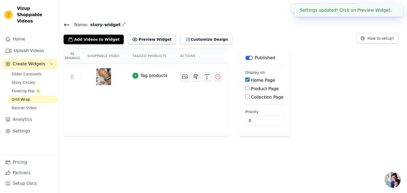
click at [150, 41] on button "Preview Widget" at bounding box center [152, 40] width 48 height 10
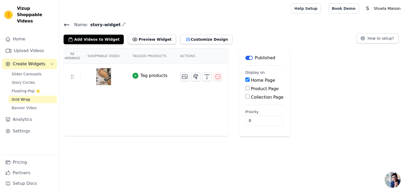
click at [179, 30] on div "Name: story-widget Add Videos to Widget Preview Widget Customize Design How to …" at bounding box center [232, 32] width 347 height 23
click at [180, 39] on button "Customize Design" at bounding box center [206, 40] width 52 height 10
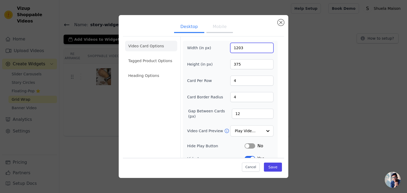
click at [235, 50] on input "1203" at bounding box center [251, 48] width 43 height 10
type input "8203"
click at [272, 167] on button "Save" at bounding box center [273, 167] width 18 height 9
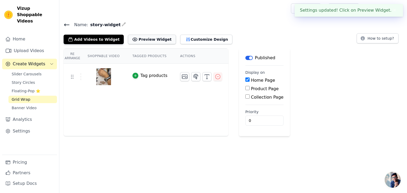
click at [158, 37] on button "Preview Widget" at bounding box center [152, 40] width 48 height 10
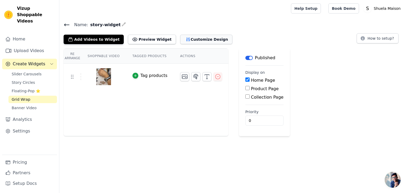
click at [193, 40] on button "Customize Design" at bounding box center [206, 40] width 52 height 10
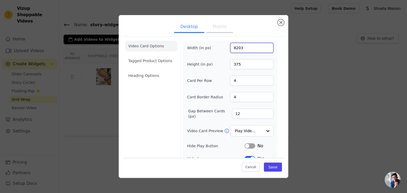
click at [236, 47] on input "8203" at bounding box center [251, 48] width 43 height 10
type input "203"
click at [275, 164] on button "Save" at bounding box center [273, 167] width 18 height 9
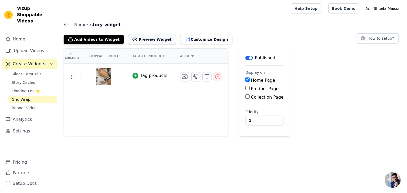
click at [144, 44] on button "Preview Widget" at bounding box center [152, 40] width 48 height 10
click at [193, 38] on button "Customize Design" at bounding box center [206, 40] width 52 height 10
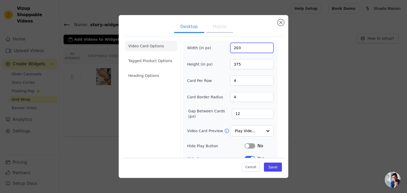
click at [234, 50] on input "203" at bounding box center [251, 48] width 43 height 10
click at [235, 48] on input "203" at bounding box center [251, 48] width 43 height 10
type input "350"
click at [274, 168] on button "Save" at bounding box center [273, 167] width 18 height 9
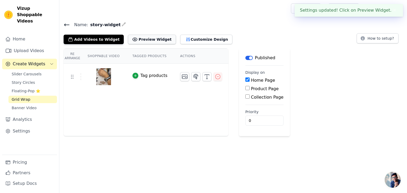
click at [135, 40] on button "Preview Widget" at bounding box center [152, 40] width 48 height 10
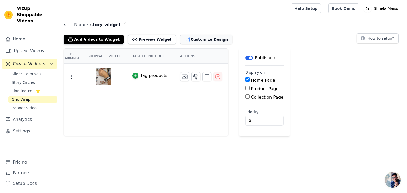
click at [186, 44] on button "Customize Design" at bounding box center [206, 40] width 52 height 10
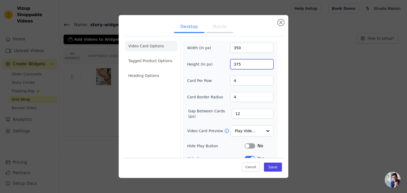
click at [235, 65] on input "375" at bounding box center [251, 64] width 43 height 10
type input "575"
click at [271, 168] on button "Save" at bounding box center [273, 167] width 18 height 9
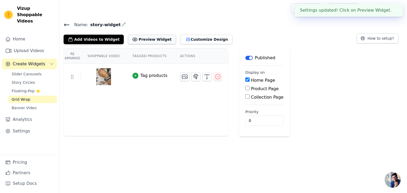
click at [145, 38] on button "Preview Widget" at bounding box center [152, 40] width 48 height 10
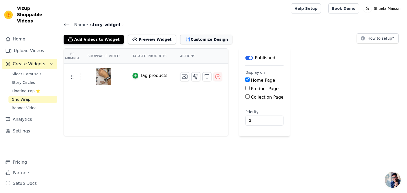
click at [201, 36] on button "Customize Design" at bounding box center [206, 40] width 52 height 10
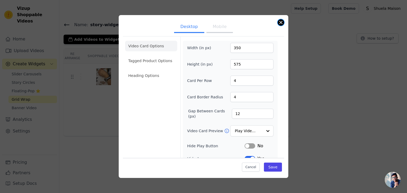
click at [281, 23] on button "Close modal" at bounding box center [281, 22] width 6 height 6
